Goal: Information Seeking & Learning: Learn about a topic

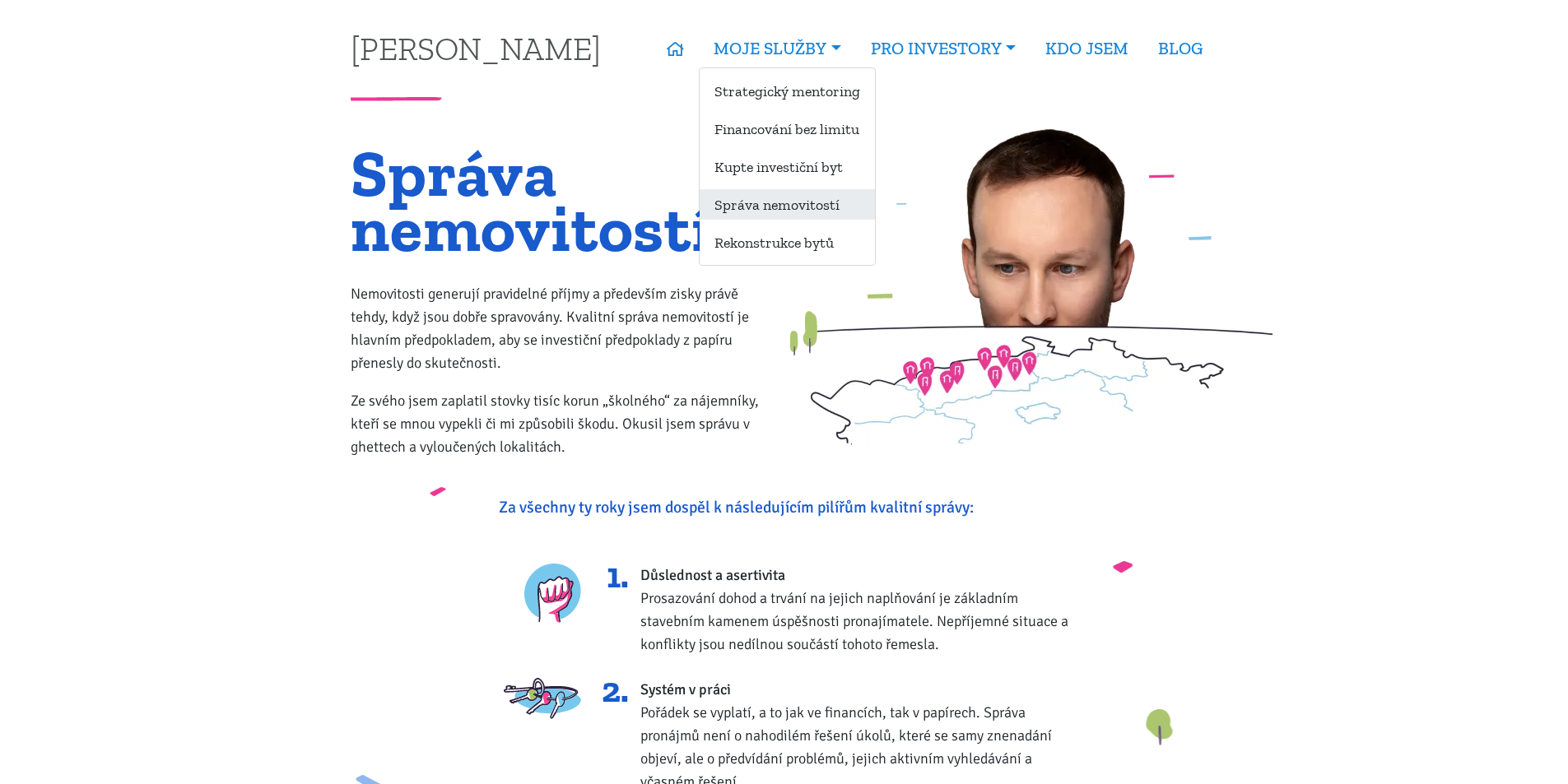
click at [745, 201] on link "Správa nemovitostí" at bounding box center [787, 204] width 175 height 31
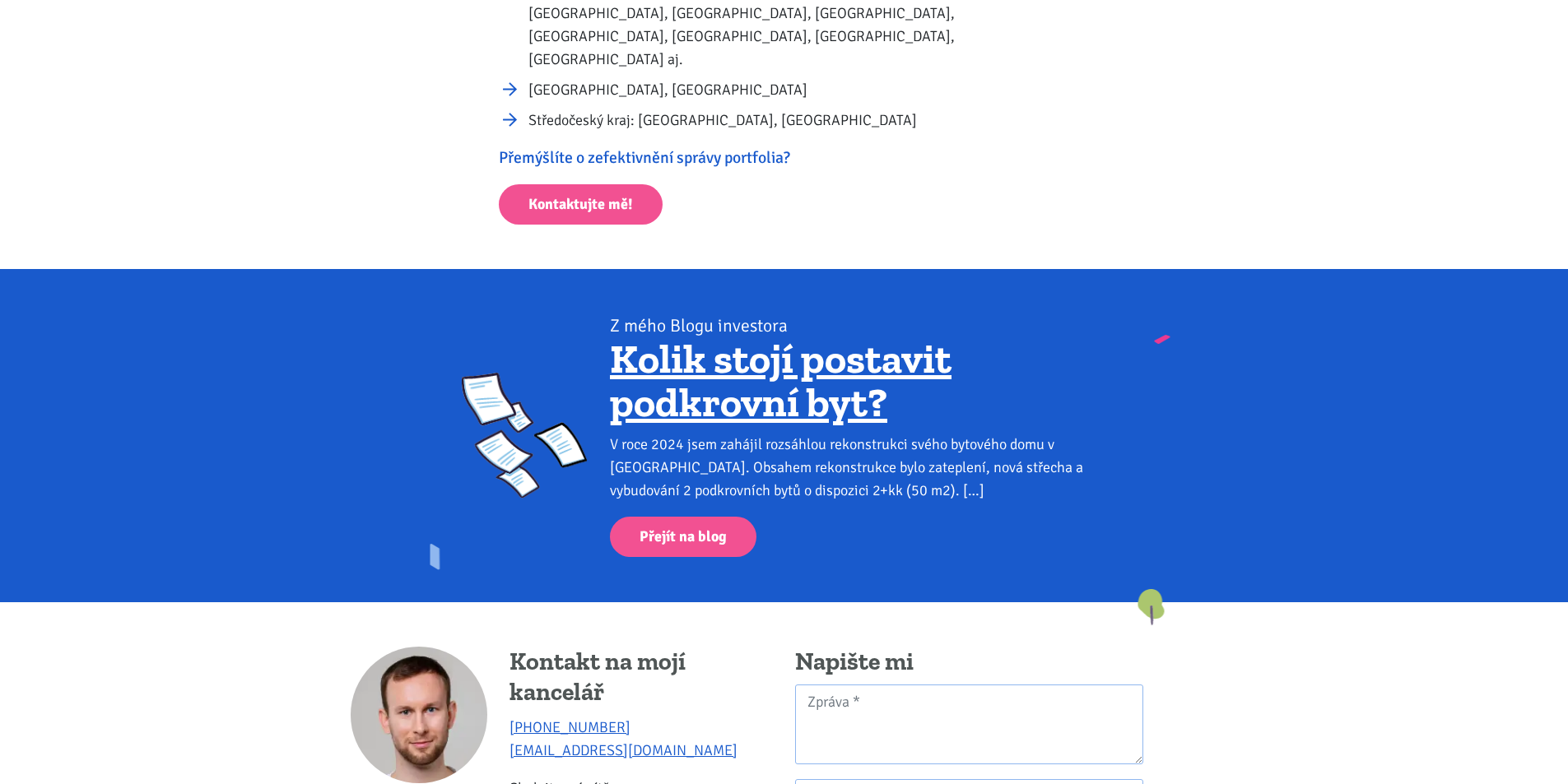
scroll to position [1151, 0]
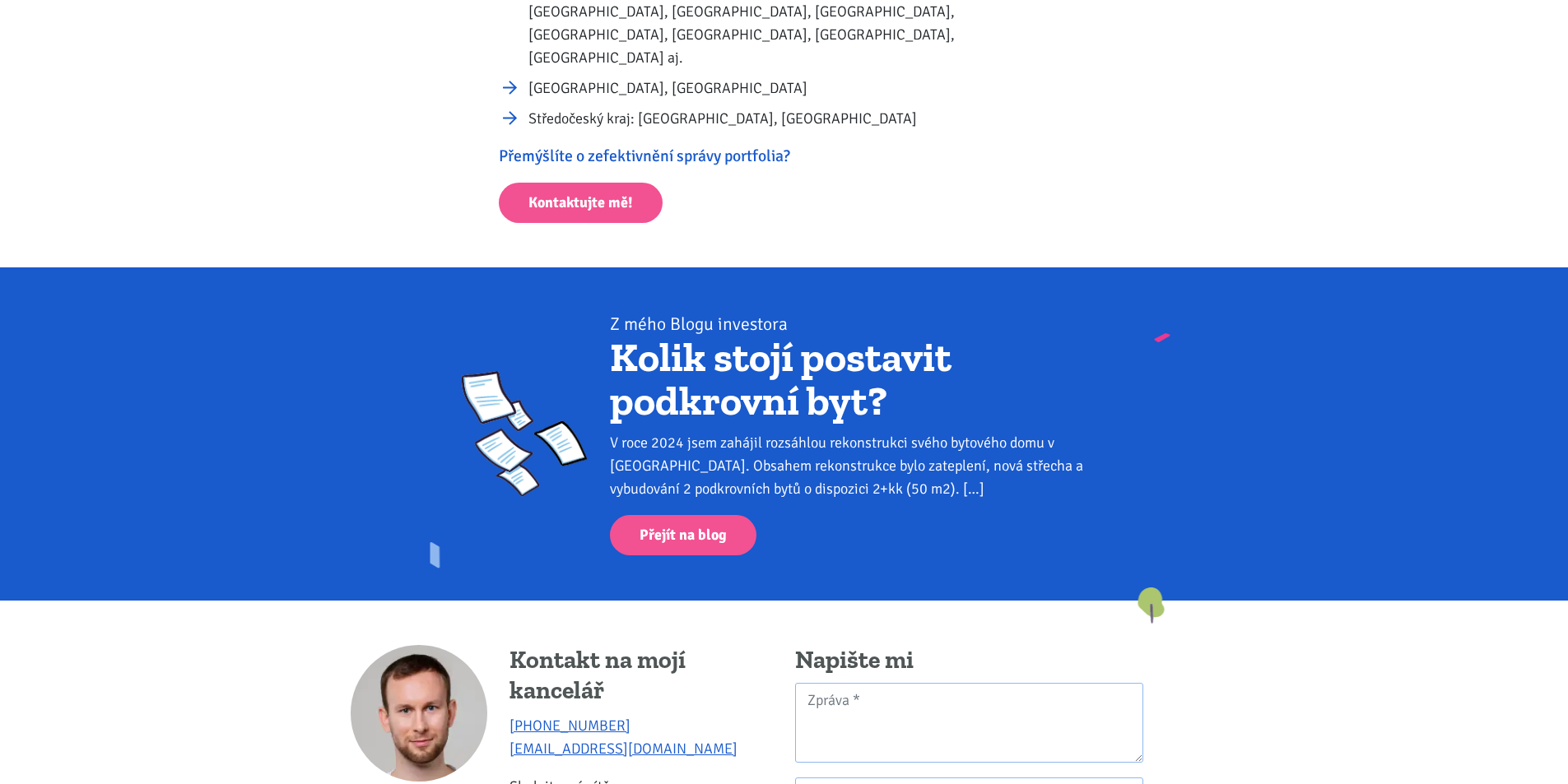
click at [856, 332] on link "Kolik stojí postavit podkrovní byt?" at bounding box center [780, 379] width 341 height 94
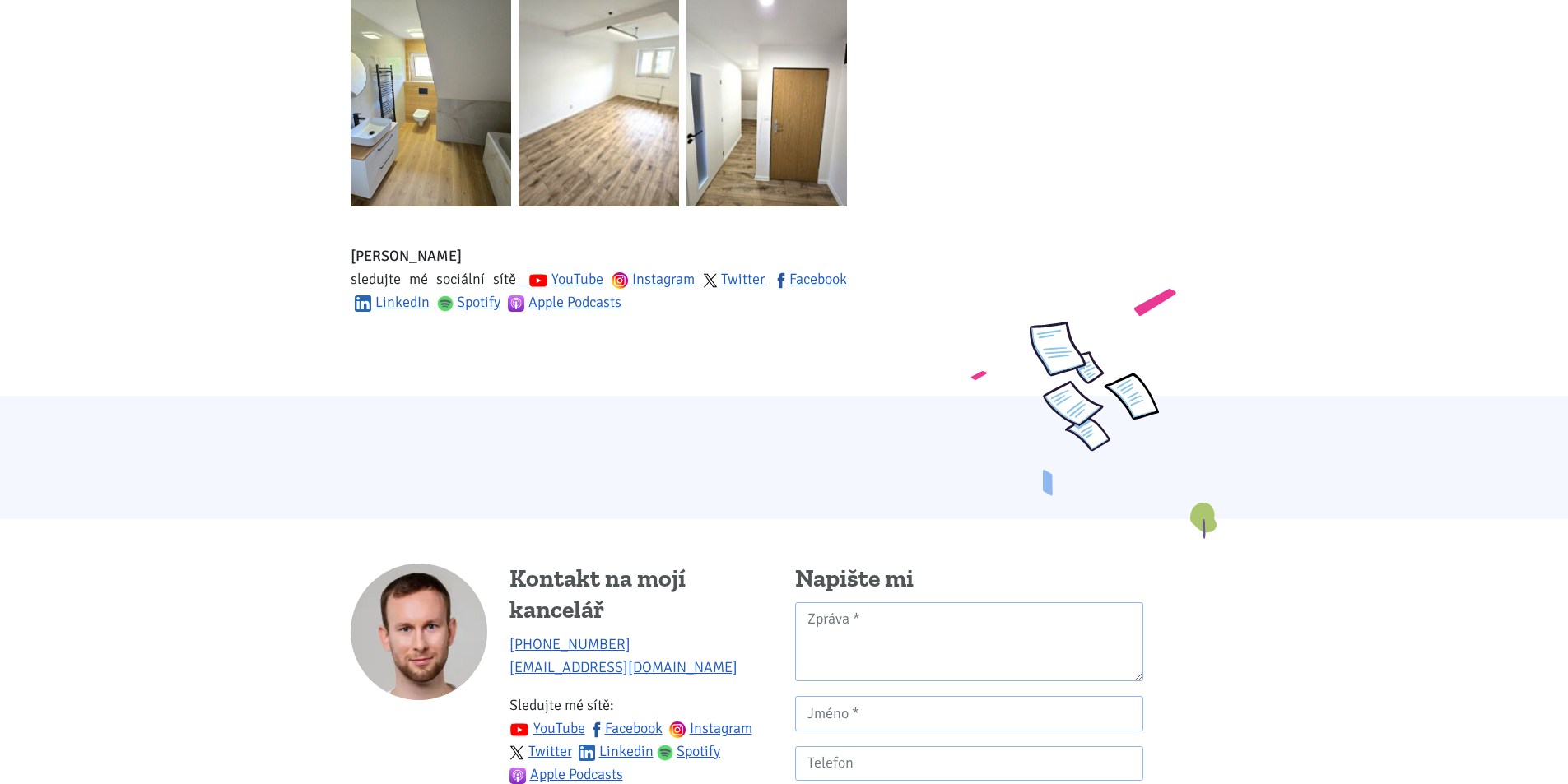
scroll to position [2879, 0]
